Goal: Task Accomplishment & Management: Manage account settings

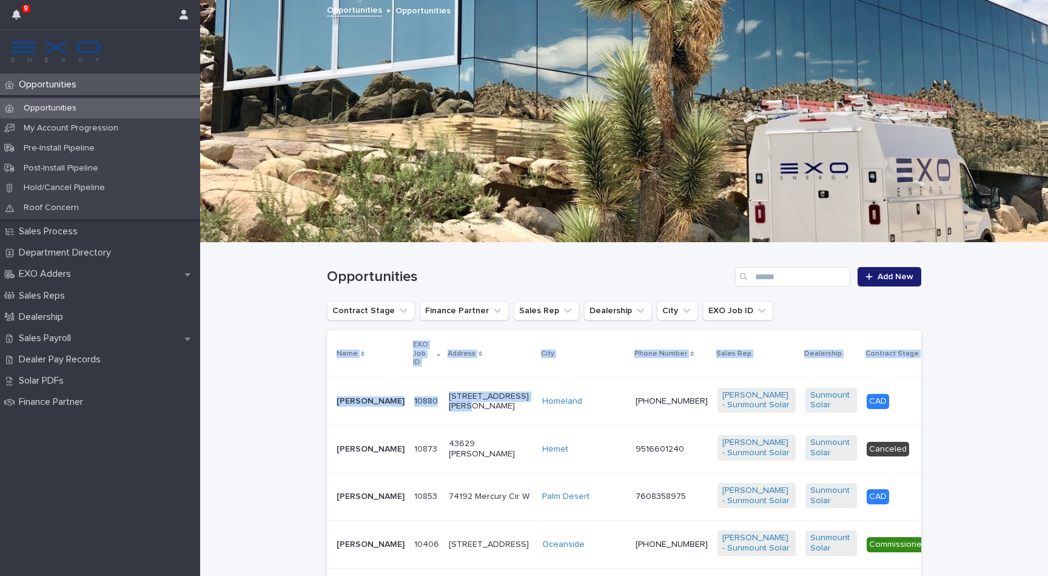
drag, startPoint x: 458, startPoint y: 419, endPoint x: 287, endPoint y: 394, distance: 172.9
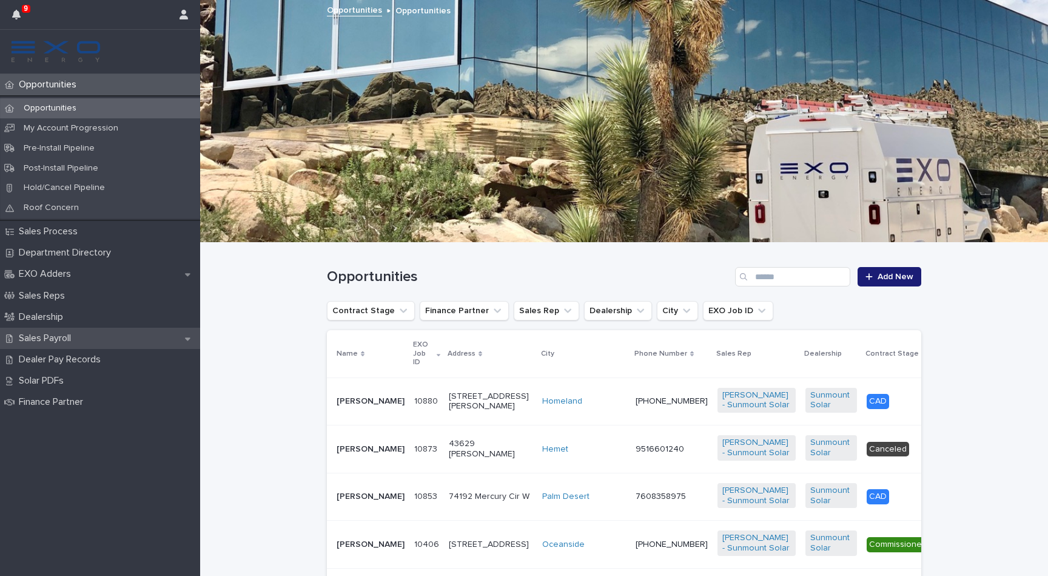
click at [124, 328] on div "Sales Payroll" at bounding box center [100, 338] width 200 height 21
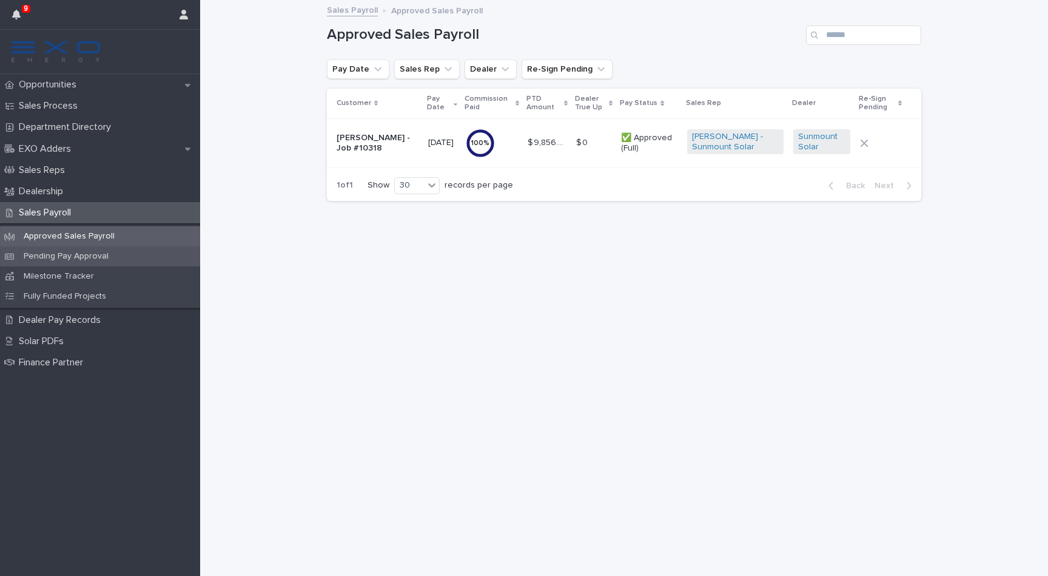
click at [111, 258] on p "Pending Pay Approval" at bounding box center [66, 256] width 104 height 10
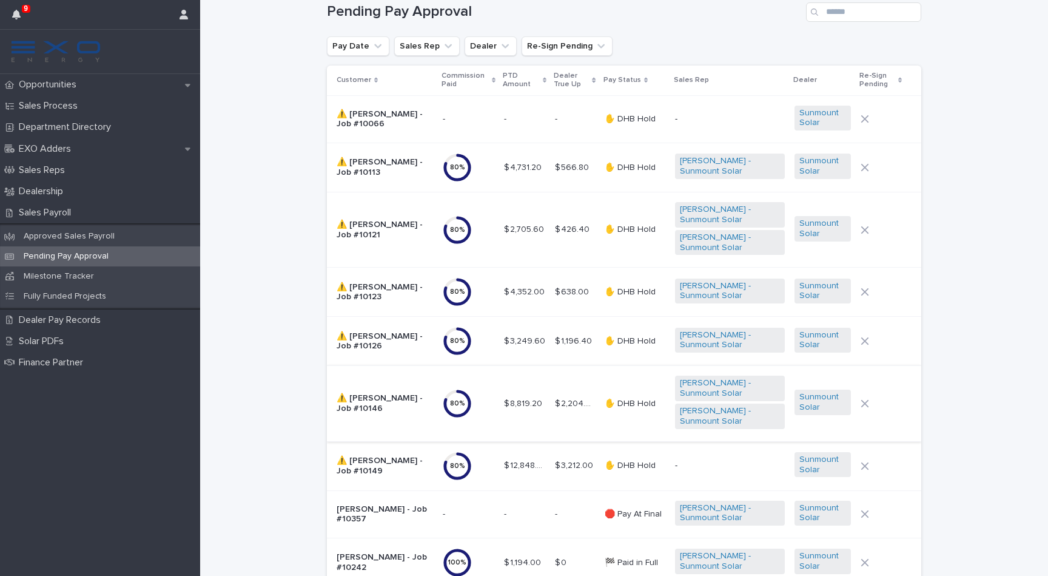
scroll to position [31, 0]
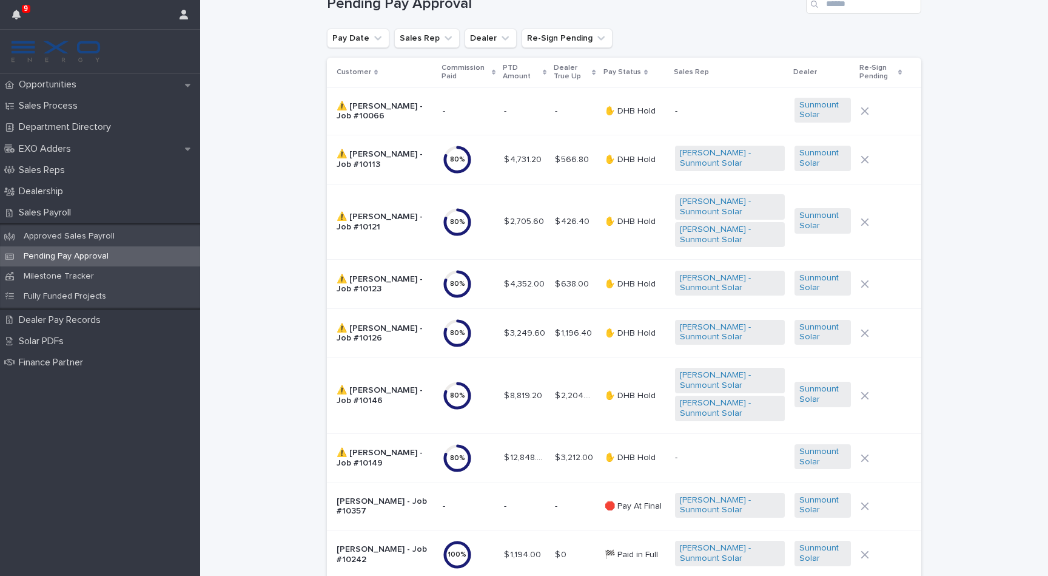
click at [410, 385] on p "⚠️ [PERSON_NAME] - Job #10146" at bounding box center [385, 395] width 96 height 21
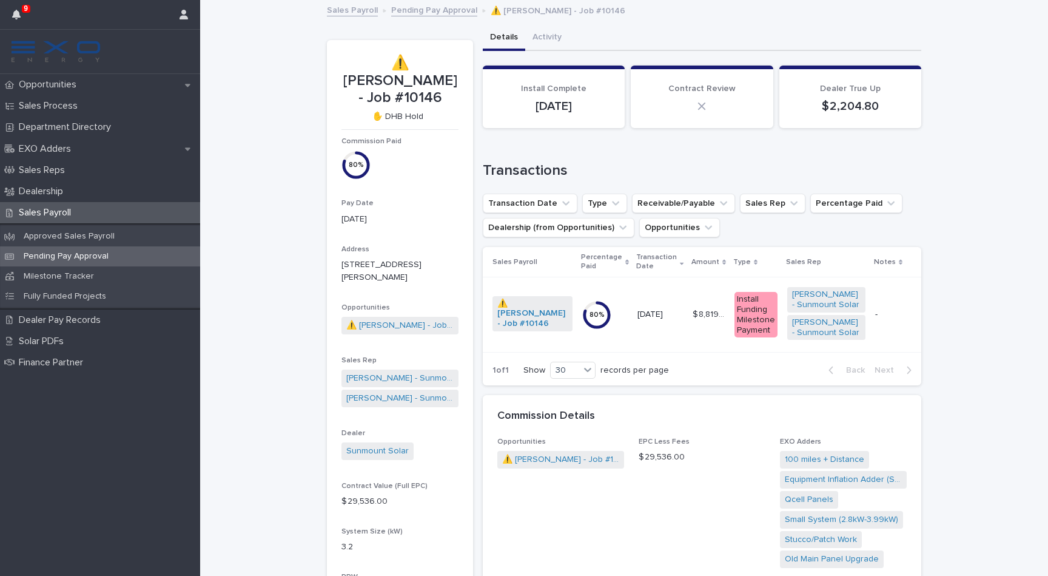
click at [405, 317] on span "⚠️ [PERSON_NAME] - Job #10146" at bounding box center [399, 326] width 117 height 18
click at [405, 319] on link "⚠️ [PERSON_NAME] - Job #10146" at bounding box center [399, 325] width 107 height 13
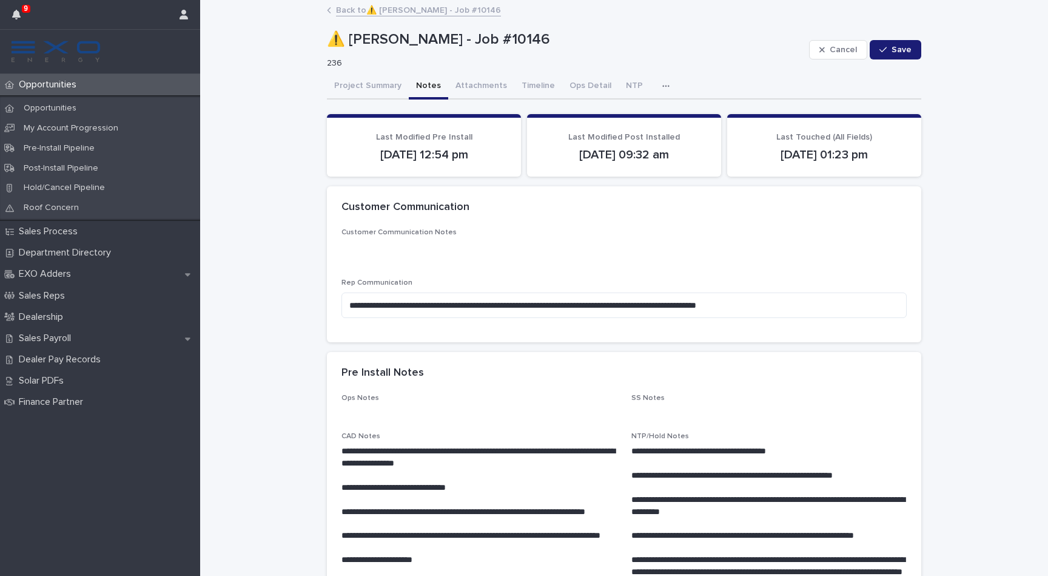
click at [430, 86] on button "Notes" at bounding box center [428, 86] width 39 height 25
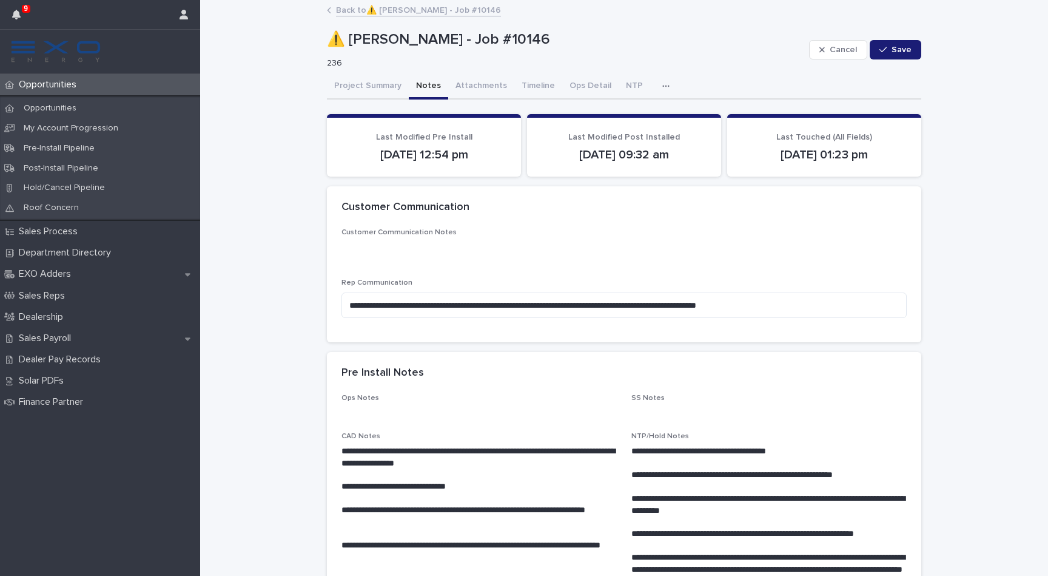
click at [662, 87] on div "button" at bounding box center [668, 86] width 12 height 8
click at [610, 109] on button "Activity" at bounding box center [624, 118] width 80 height 18
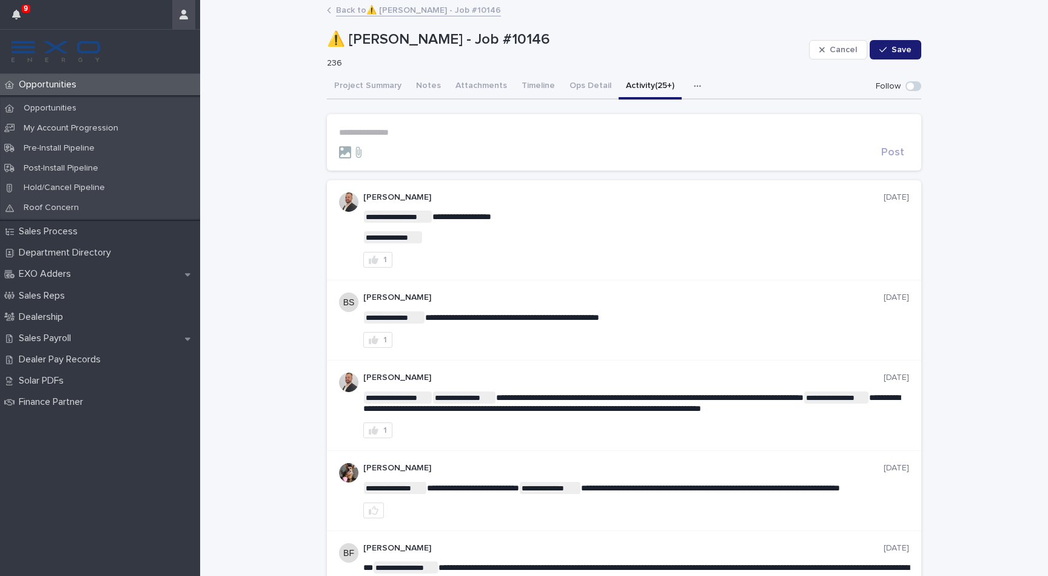
click at [180, 16] on icon "button" at bounding box center [184, 15] width 8 height 10
click at [157, 49] on p "Log Out" at bounding box center [148, 51] width 76 height 21
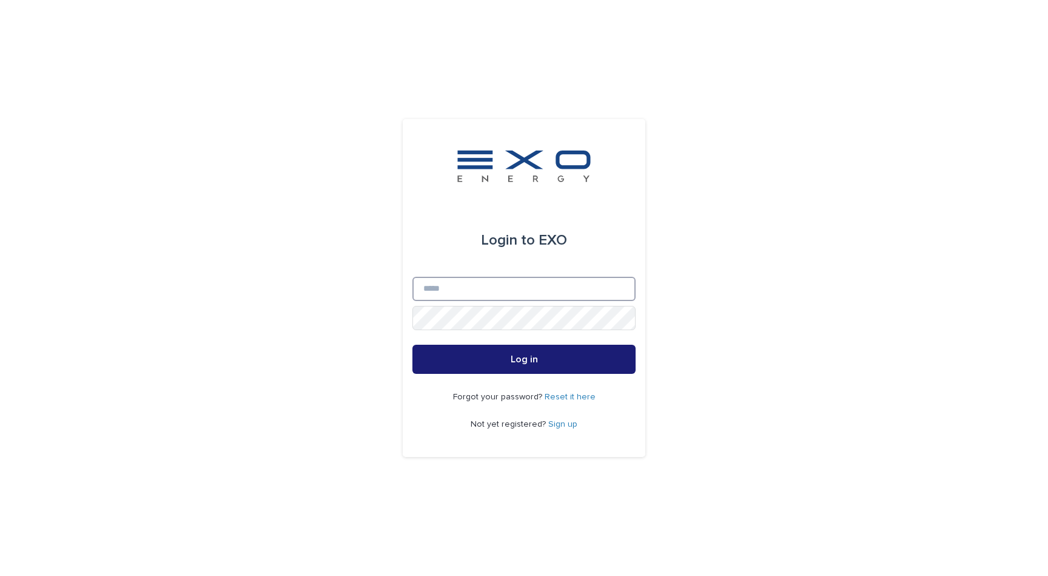
type input "**********"
click at [524, 359] on button "Log in" at bounding box center [523, 358] width 223 height 29
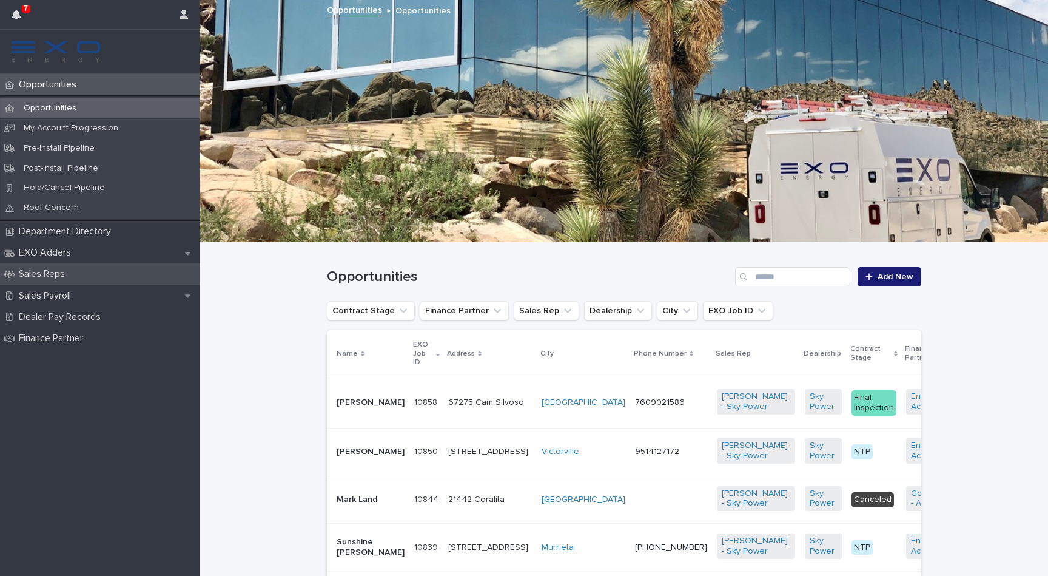
click at [93, 278] on div "Sales Reps" at bounding box center [100, 273] width 200 height 21
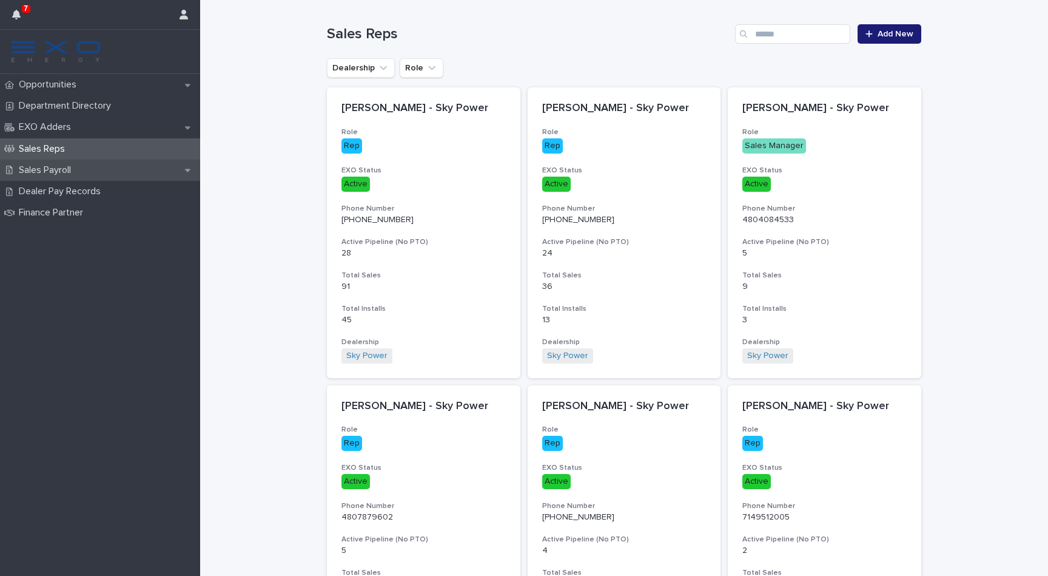
click at [79, 170] on p "Sales Payroll" at bounding box center [47, 170] width 67 height 12
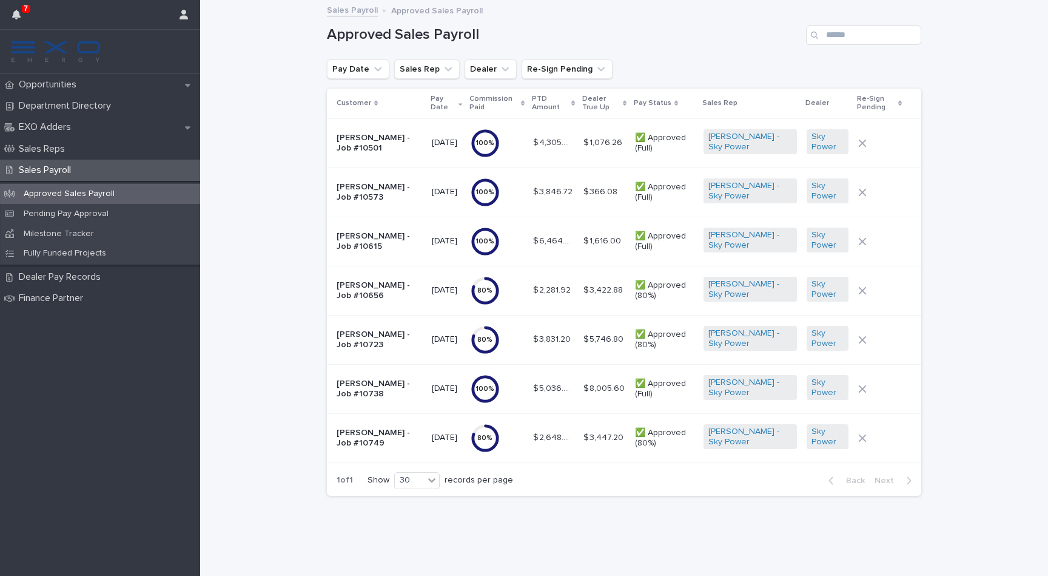
click at [383, 286] on p "Robert Jenkins - Job #10656" at bounding box center [380, 290] width 86 height 21
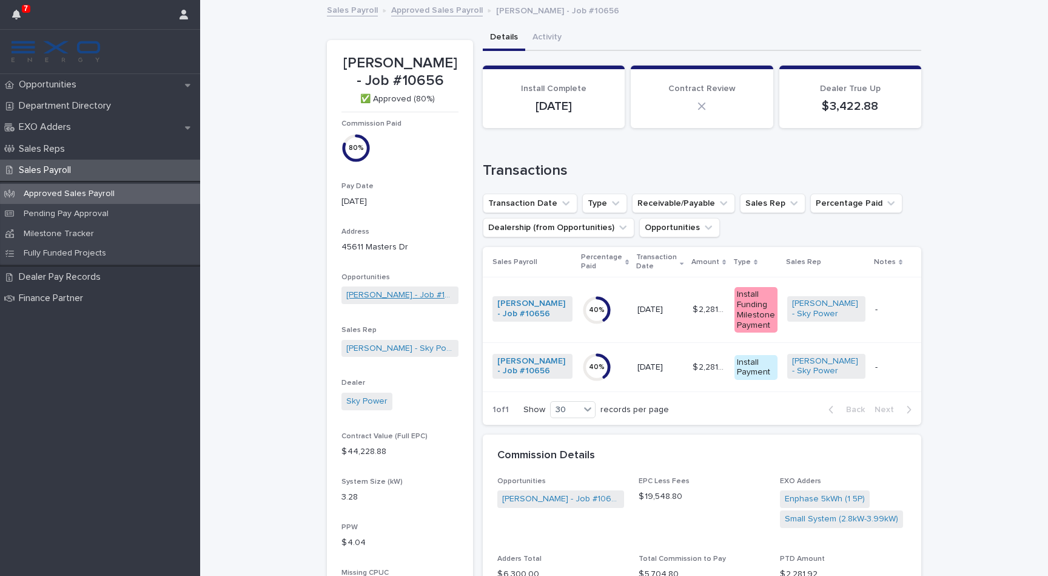
click at [398, 294] on link "Robert Jenkins - Job #10656" at bounding box center [399, 295] width 107 height 13
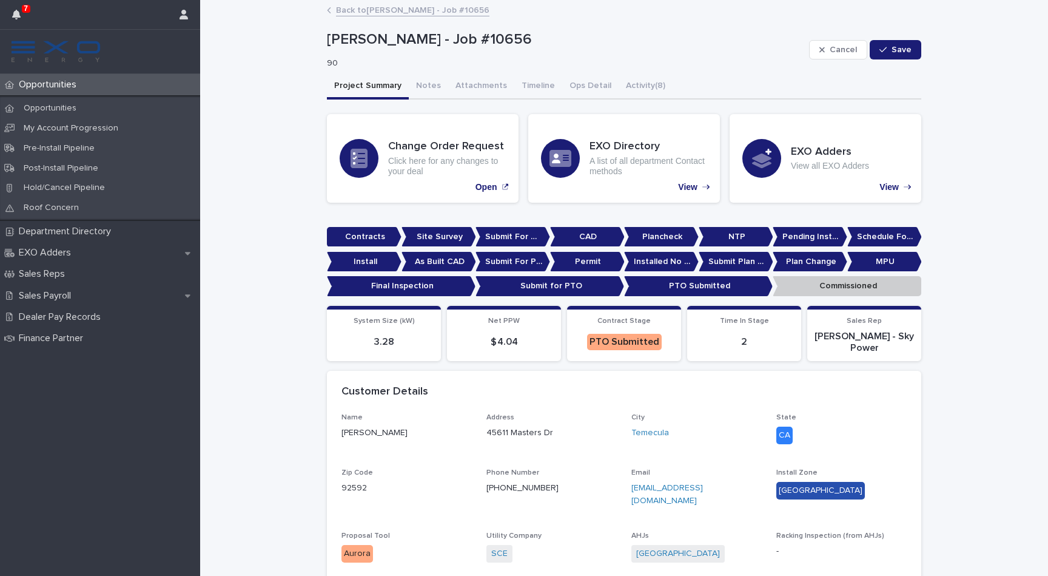
click at [56, 89] on p "Opportunities" at bounding box center [50, 85] width 72 height 12
